Goal: Information Seeking & Learning: Learn about a topic

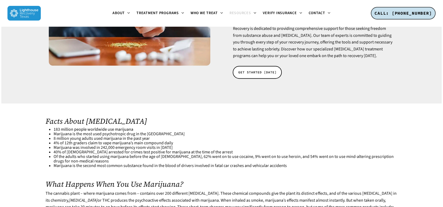
scroll to position [133, 0]
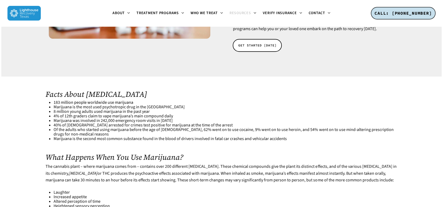
click at [123, 153] on h2 "What Happens When You Use Marijuana?" at bounding box center [222, 157] width 352 height 9
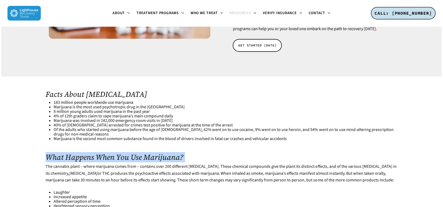
click at [123, 153] on h2 "What Happens When You Use Marijuana?" at bounding box center [222, 157] width 352 height 9
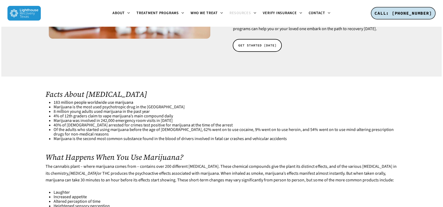
click at [131, 163] on p "The cannabis plant – where marijuana comes from – contains over 200 different […" at bounding box center [222, 176] width 352 height 27
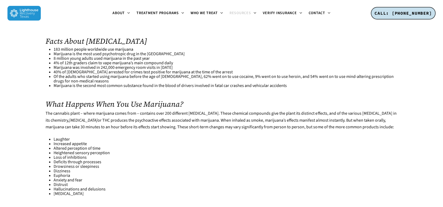
scroll to position [186, 0]
click at [59, 146] on li "Altered perception of time" at bounding box center [226, 148] width 344 height 5
click at [70, 160] on li "Deficits through processes" at bounding box center [226, 162] width 344 height 5
click at [81, 160] on li "Deficits through processes" at bounding box center [226, 162] width 344 height 5
click at [299, 74] on li "Of the adults who started using marijuana before the age of [DEMOGRAPHIC_DATA],…" at bounding box center [226, 78] width 344 height 9
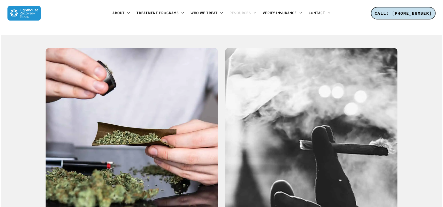
scroll to position [560, 0]
